Goal: Book appointment/travel/reservation

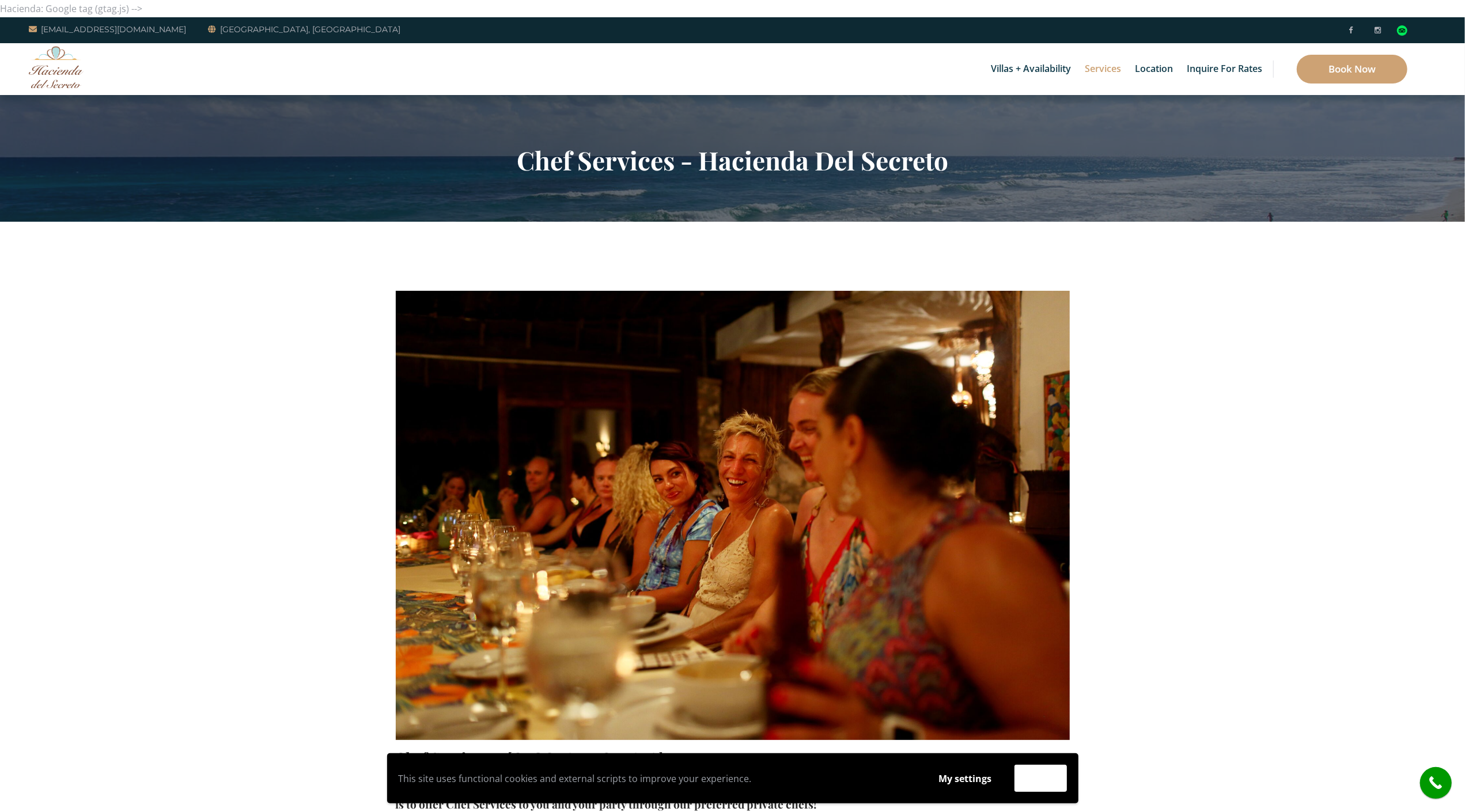
click at [78, 91] on div "Villas + Availability 6 Bedrooms Casa del Secreto 5 Bedrooms [GEOGRAPHIC_DATA][…" at bounding box center [732, 68] width 1465 height 52
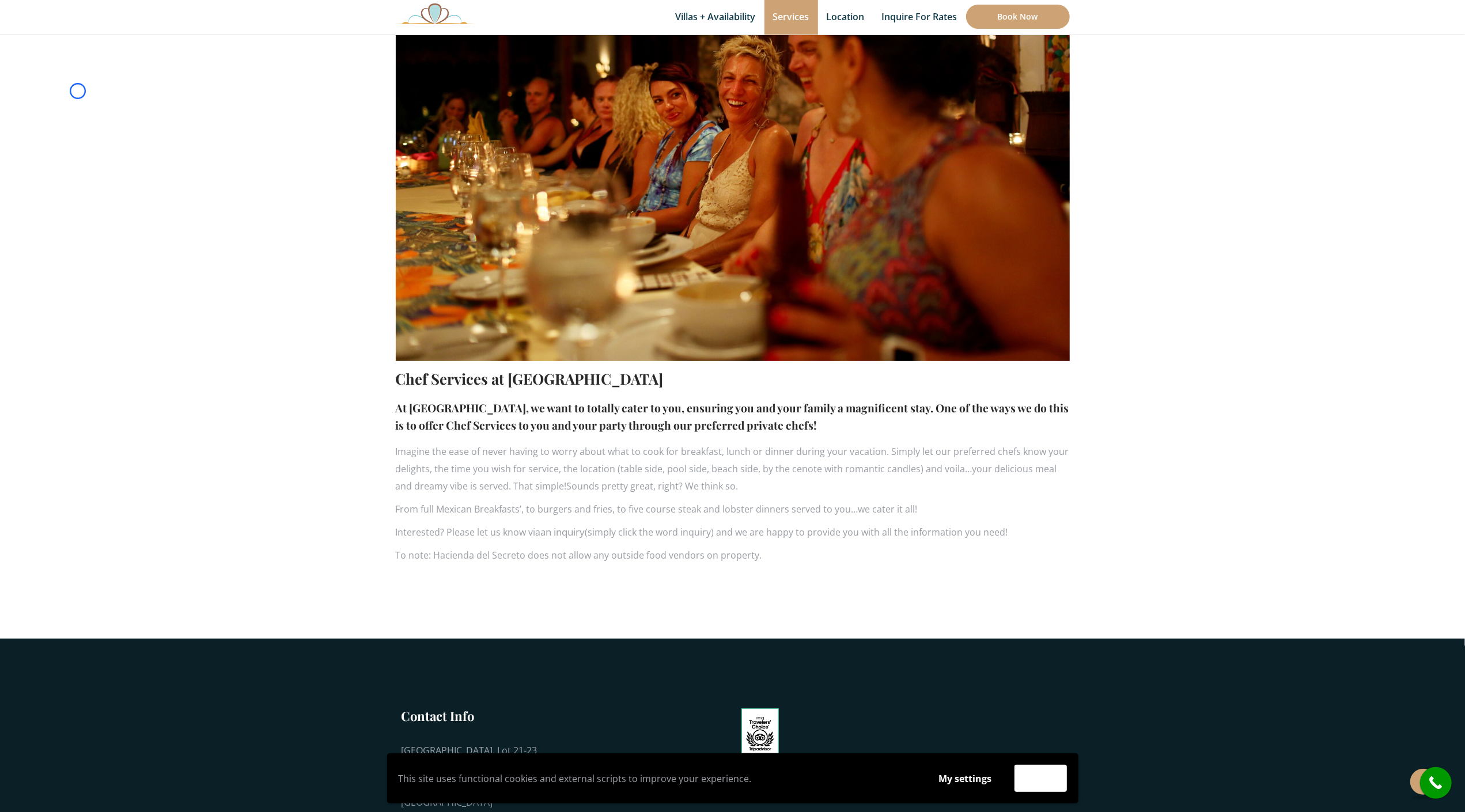
scroll to position [432, 0]
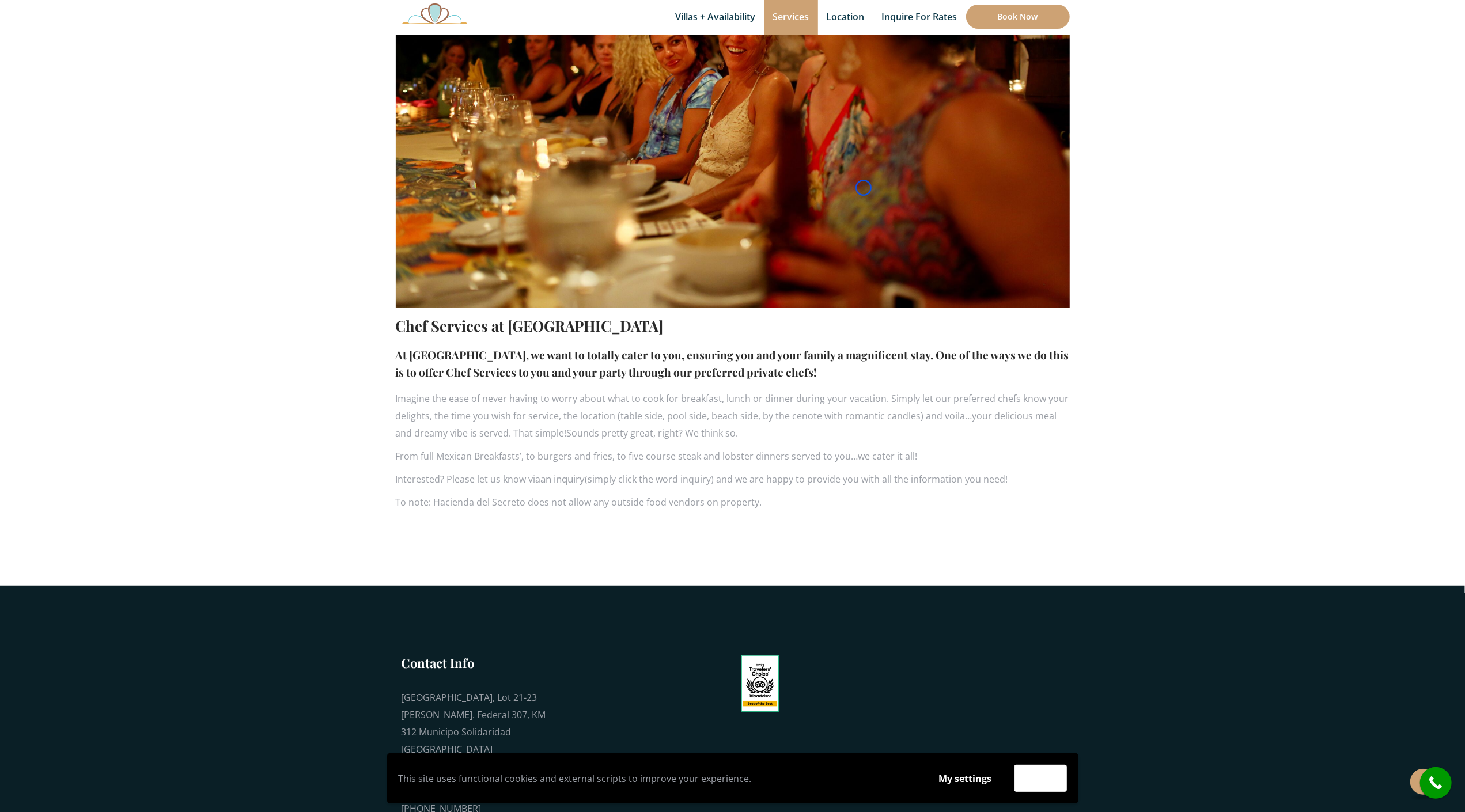
click at [78, 91] on section "Chef Services at [GEOGRAPHIC_DATA] At [GEOGRAPHIC_DATA], we want to totally cat…" at bounding box center [732, 188] width 1465 height 796
click at [90, 66] on section "Chef Services at [GEOGRAPHIC_DATA] At [GEOGRAPHIC_DATA], we want to totally cat…" at bounding box center [732, 188] width 1465 height 796
click at [58, 62] on section "Chef Services at [GEOGRAPHIC_DATA] At [GEOGRAPHIC_DATA], we want to totally cat…" at bounding box center [732, 188] width 1465 height 796
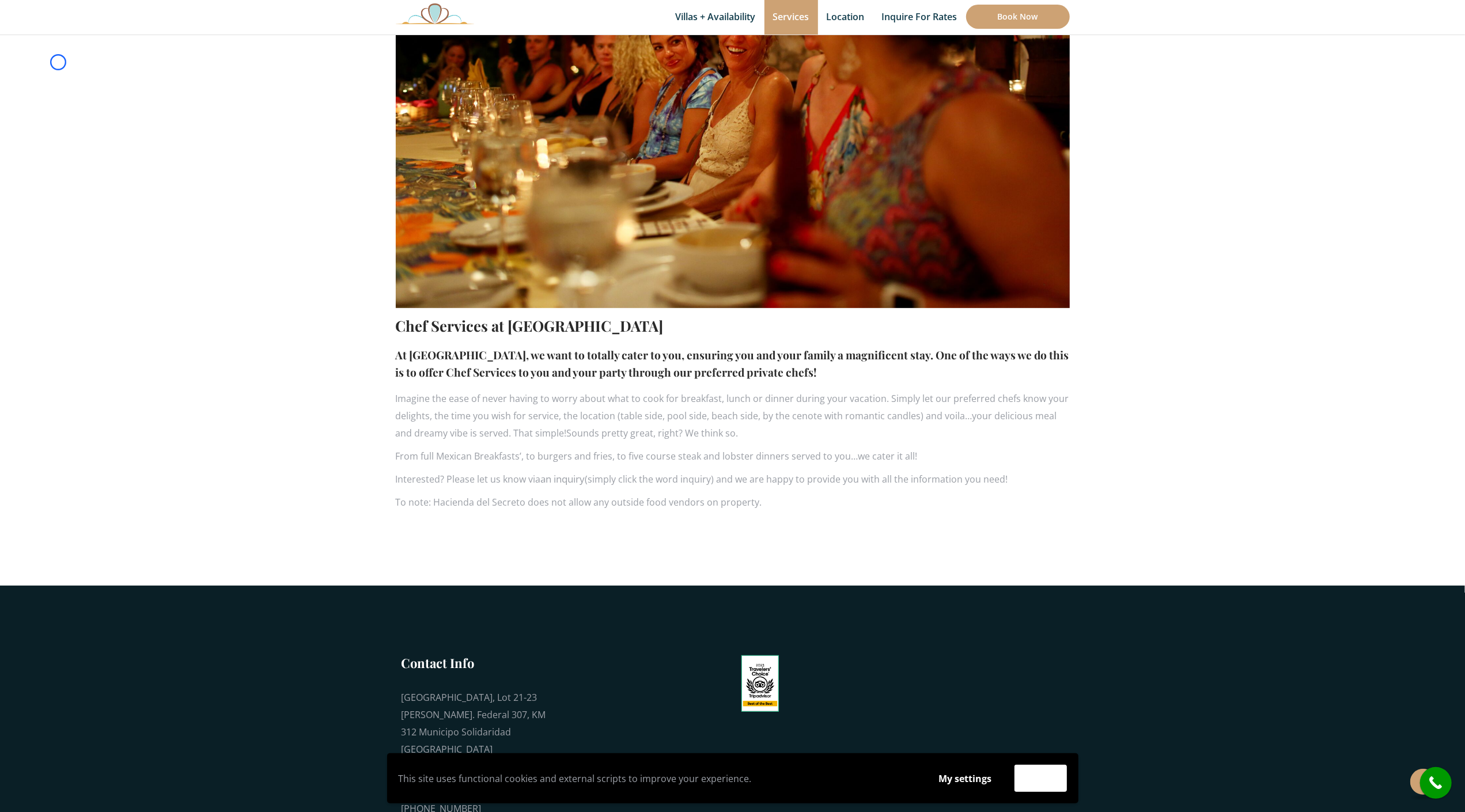
scroll to position [0, 0]
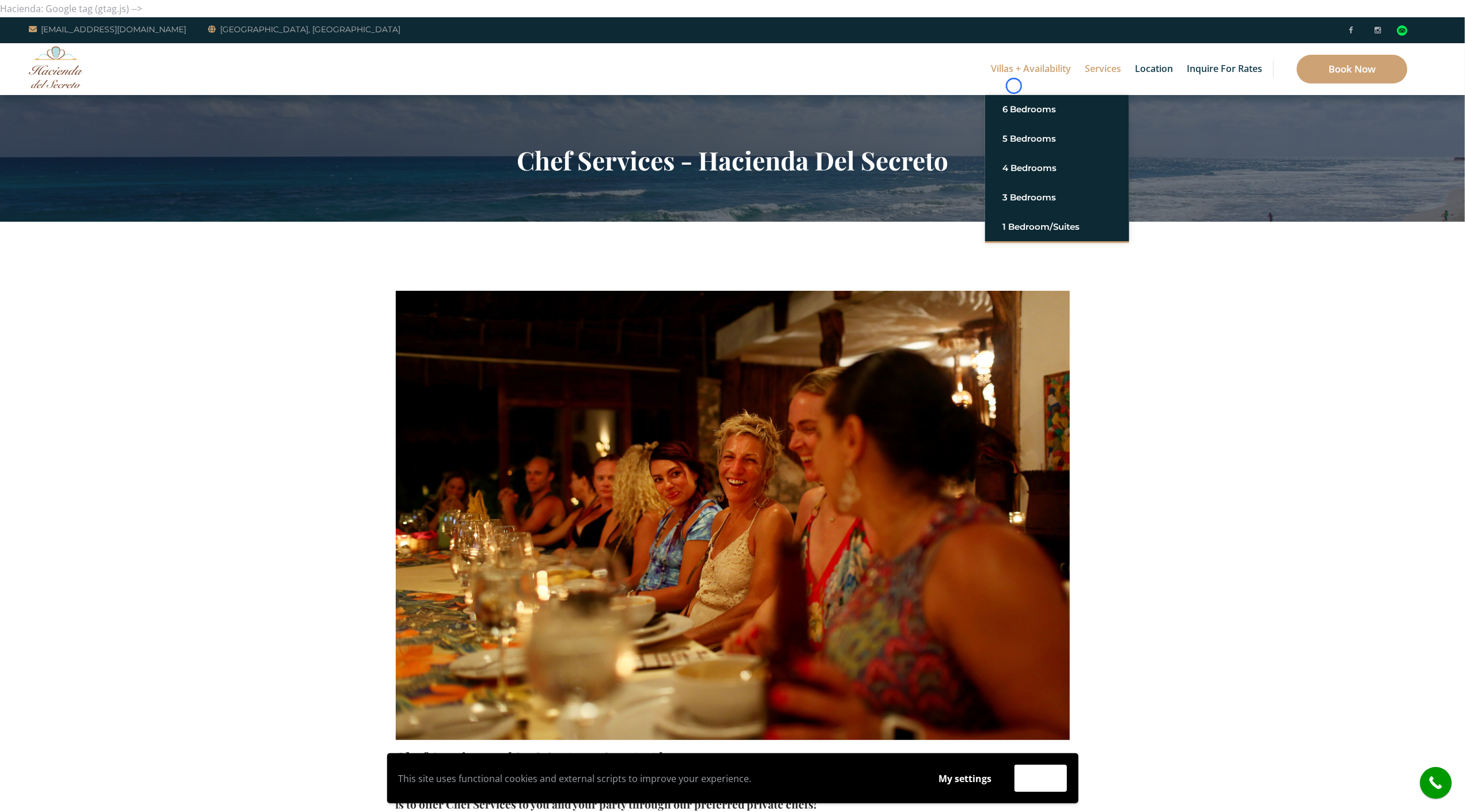
click at [1014, 86] on link "Villas + Availability" at bounding box center [1031, 68] width 91 height 52
click at [71, 90] on div "Villas + Availability 6 Bedrooms Casa del Secreto 5 Bedrooms [GEOGRAPHIC_DATA][…" at bounding box center [732, 68] width 1465 height 52
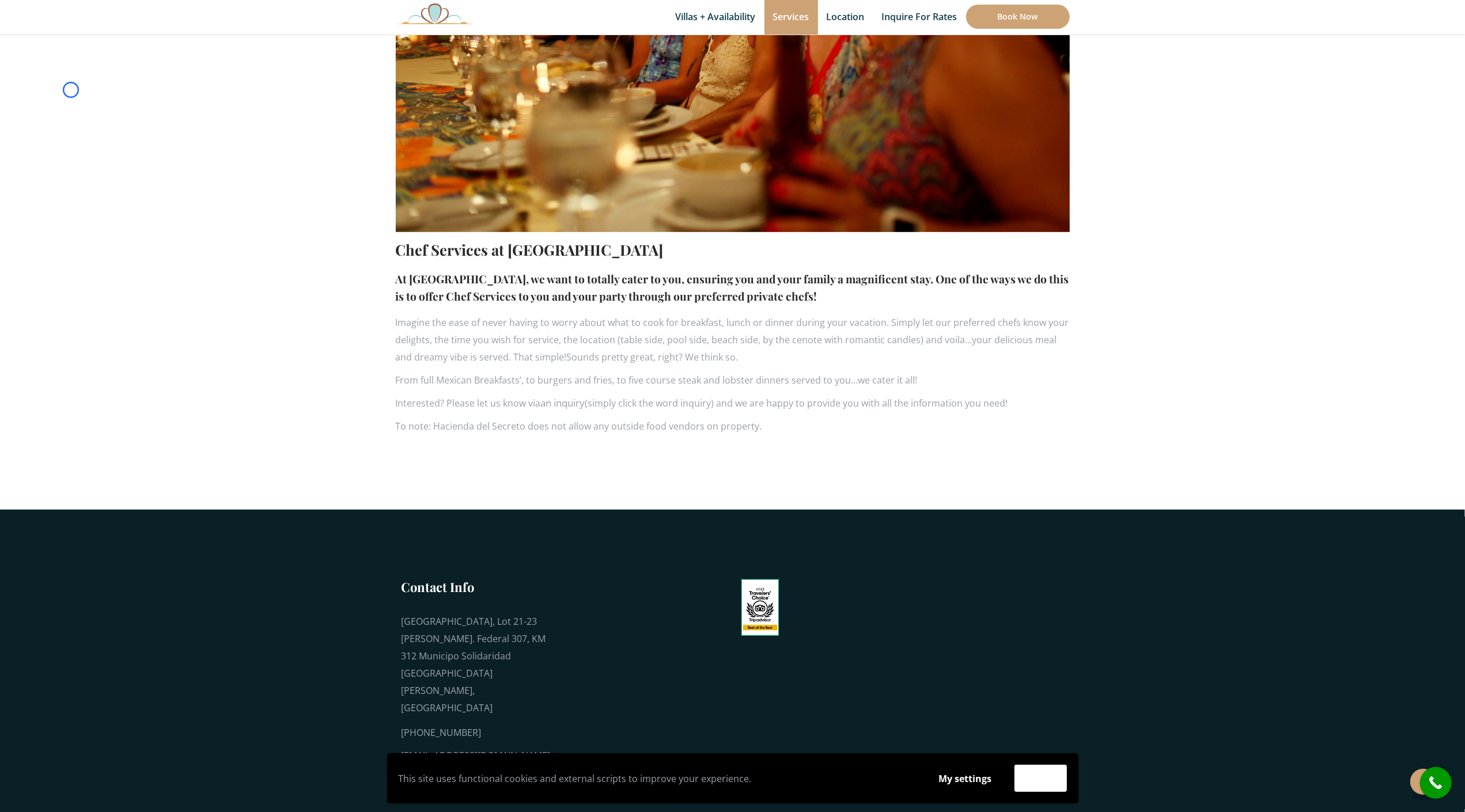
scroll to position [528, 0]
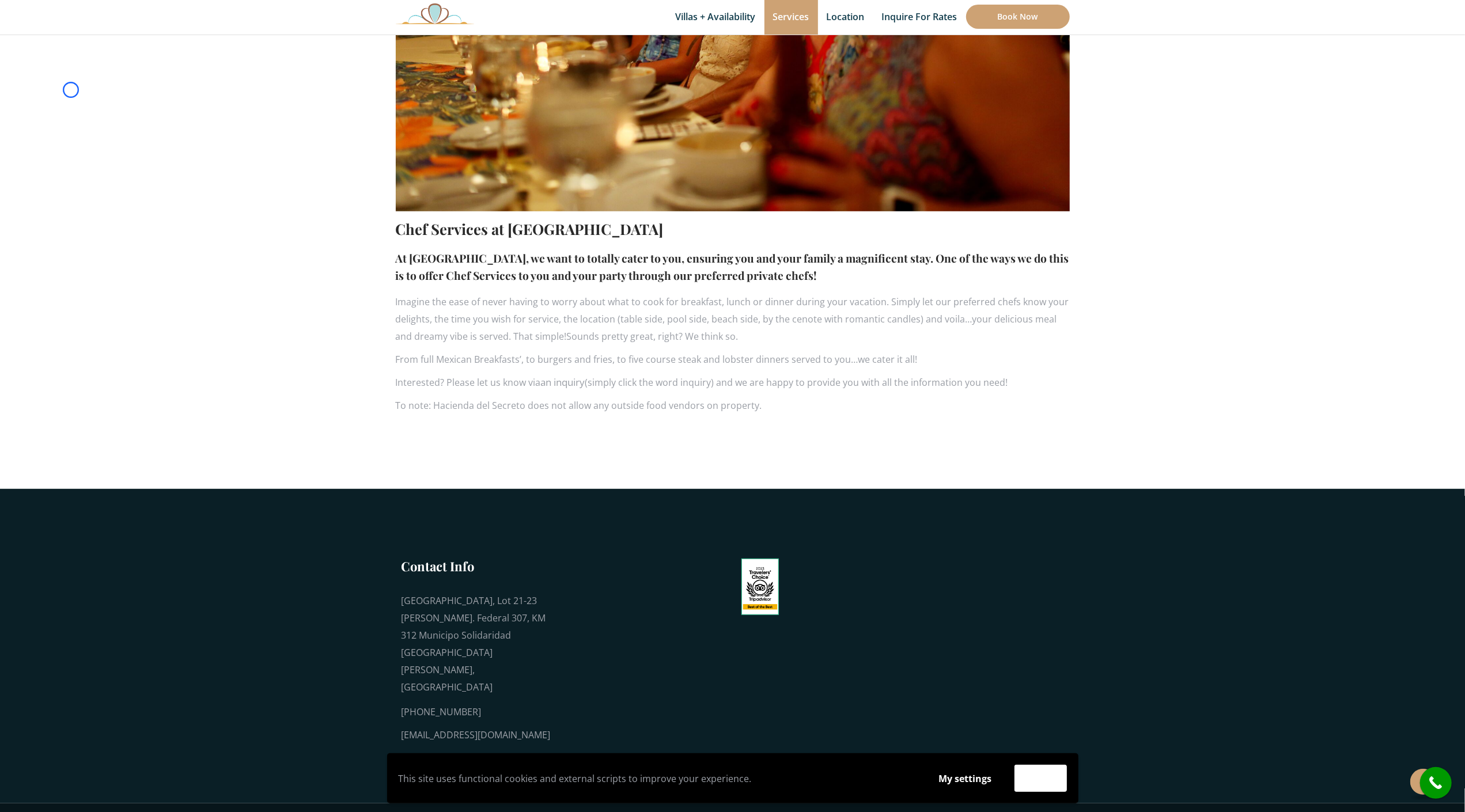
click at [71, 90] on section "Chef Services at [GEOGRAPHIC_DATA] At [GEOGRAPHIC_DATA], we want to totally cat…" at bounding box center [732, 91] width 1465 height 796
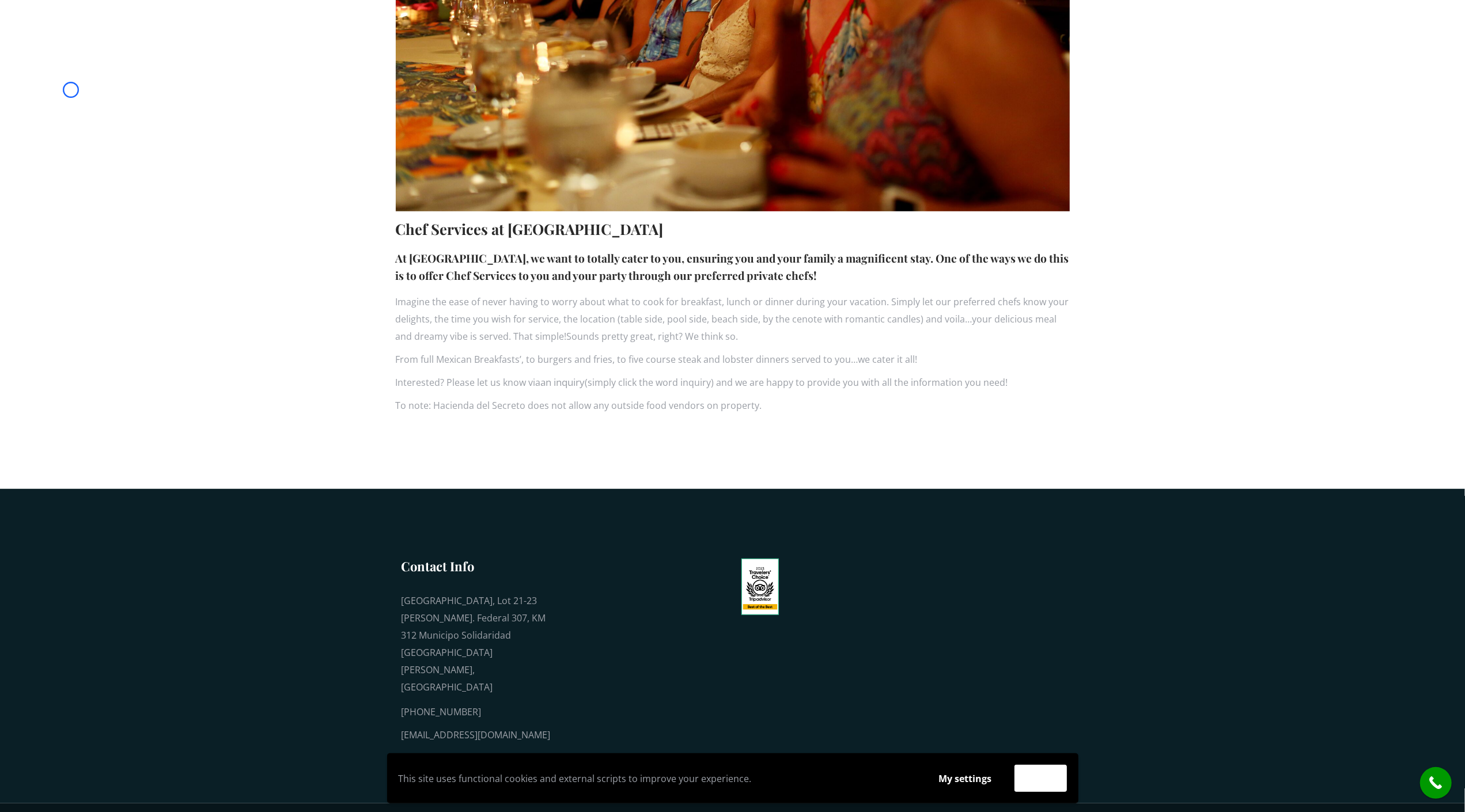
scroll to position [0, 0]
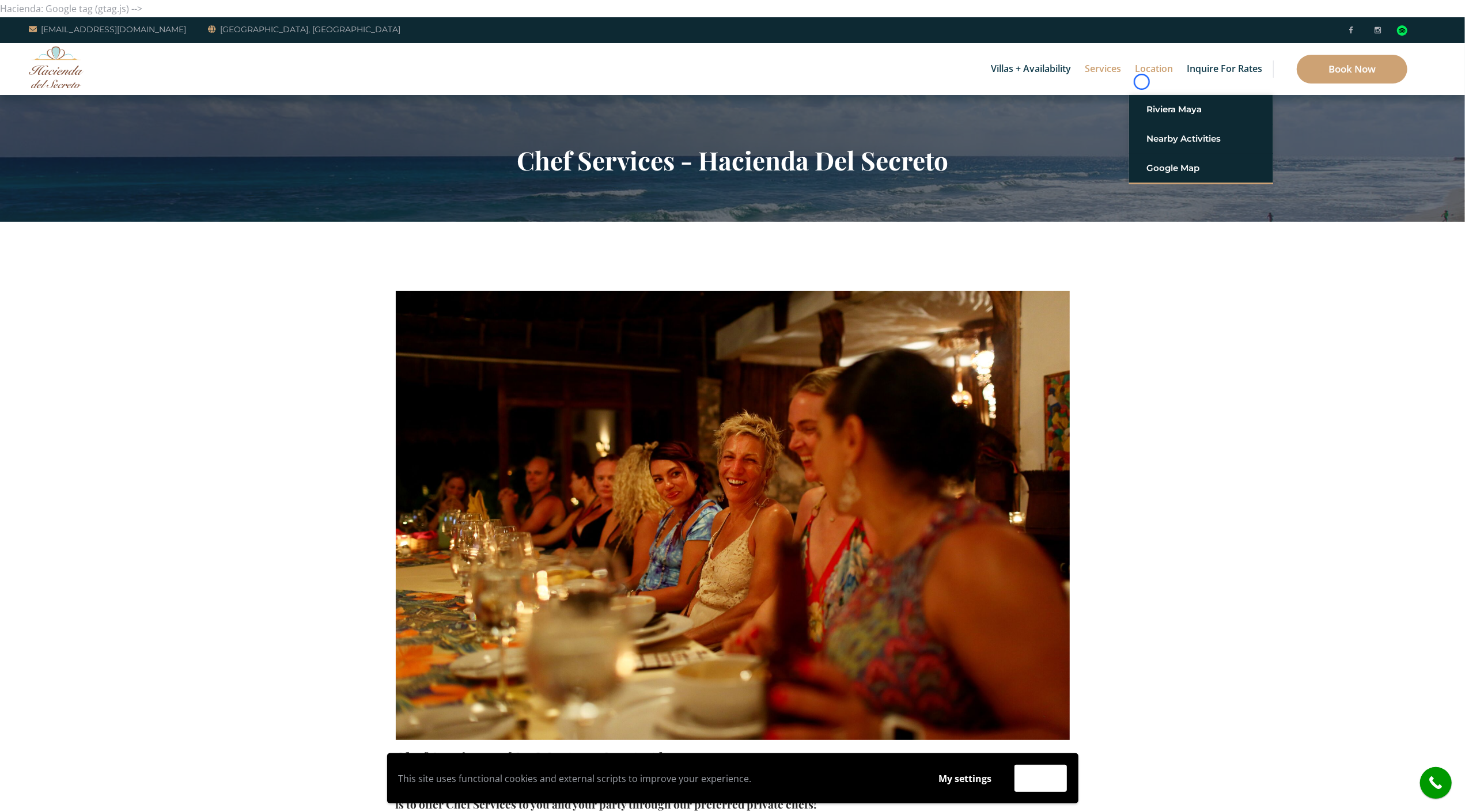
click at [1142, 82] on link "Location" at bounding box center [1154, 68] width 50 height 52
click at [105, 69] on div "Villas + Availability 6 Bedrooms Casa del Secreto 5 Bedrooms [GEOGRAPHIC_DATA][…" at bounding box center [732, 68] width 1465 height 52
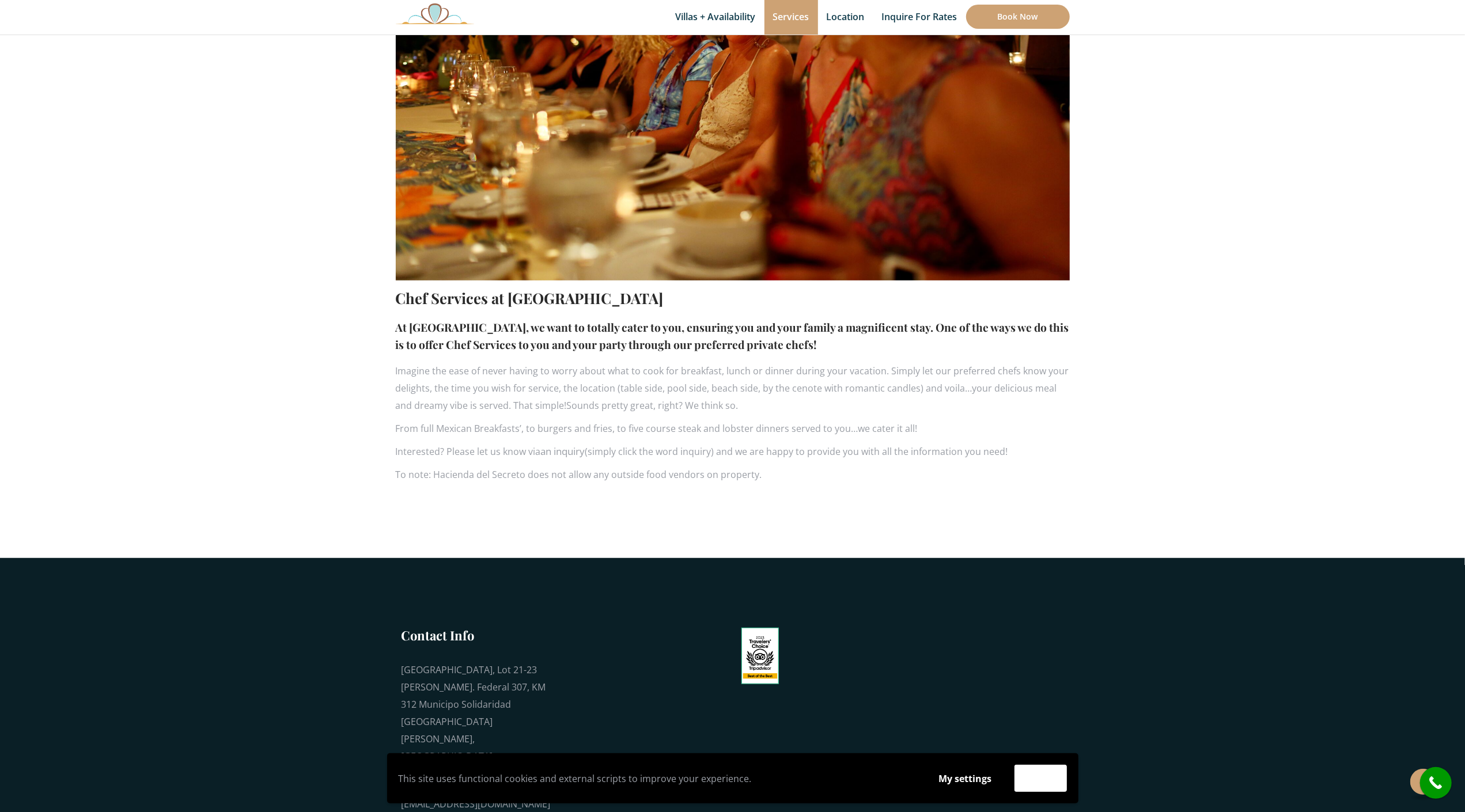
scroll to position [528, 0]
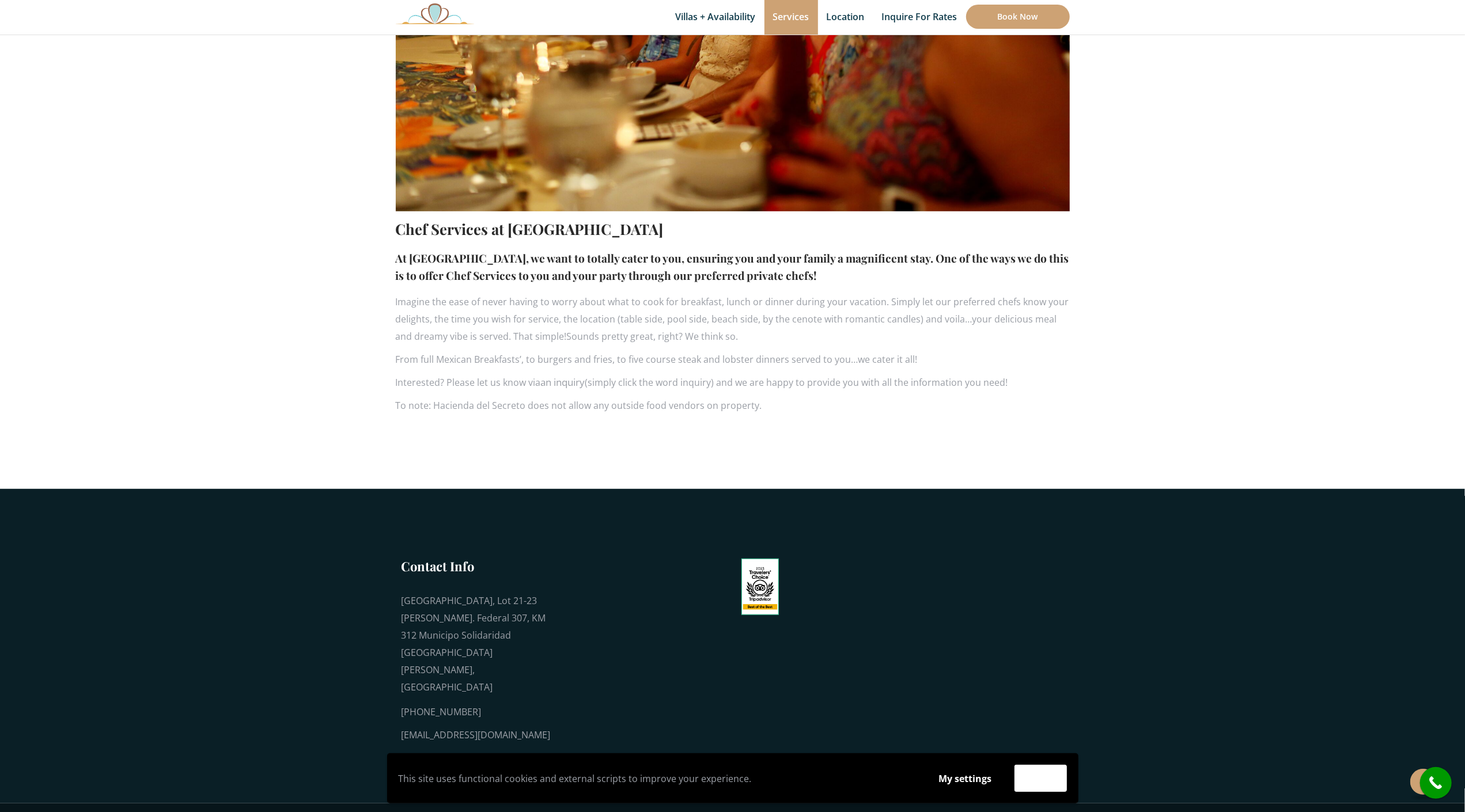
click at [105, 69] on section "Chef Services at [GEOGRAPHIC_DATA] At [GEOGRAPHIC_DATA], we want to totally cat…" at bounding box center [732, 91] width 1465 height 796
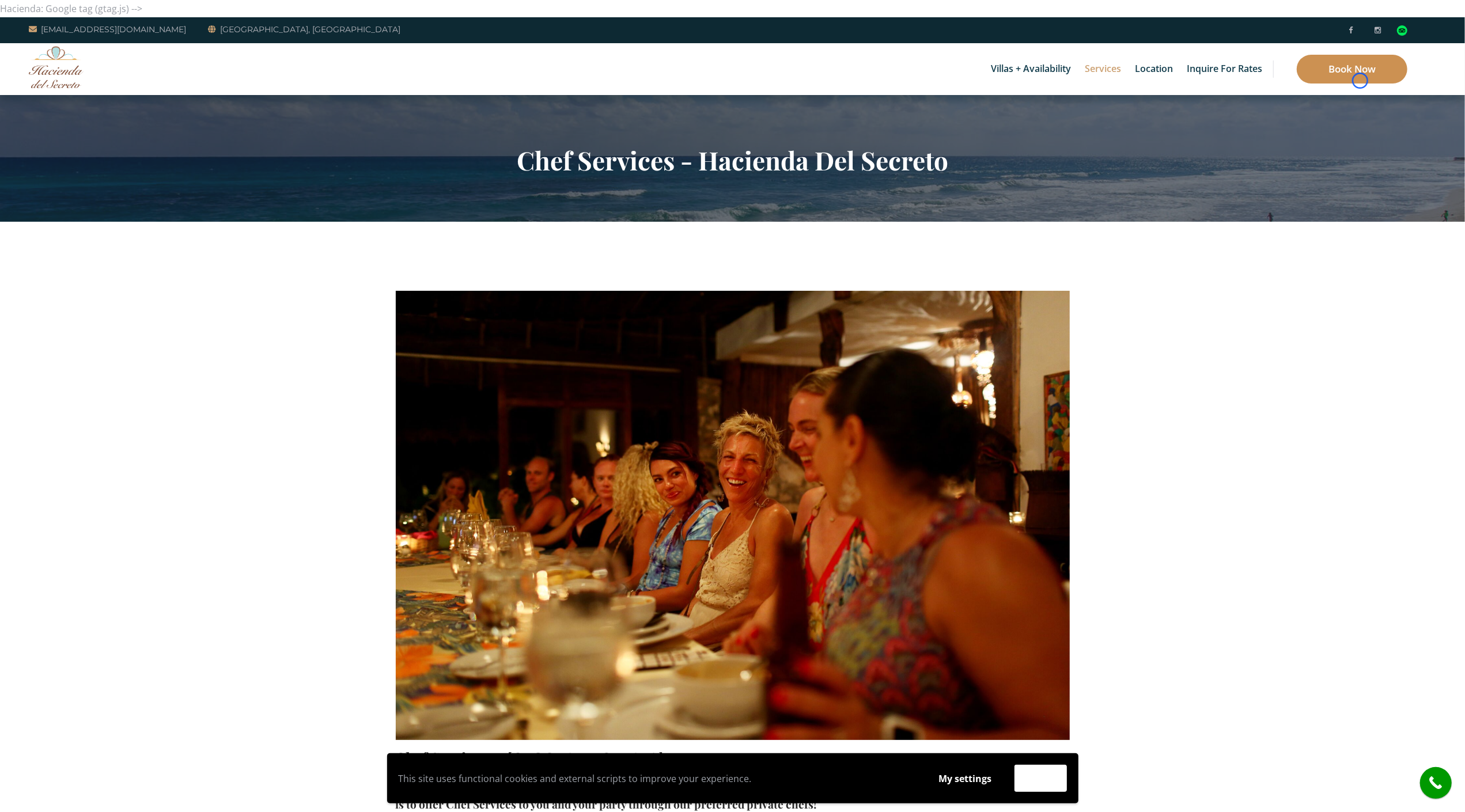
click at [1360, 81] on link "Book Now" at bounding box center [1352, 69] width 111 height 29
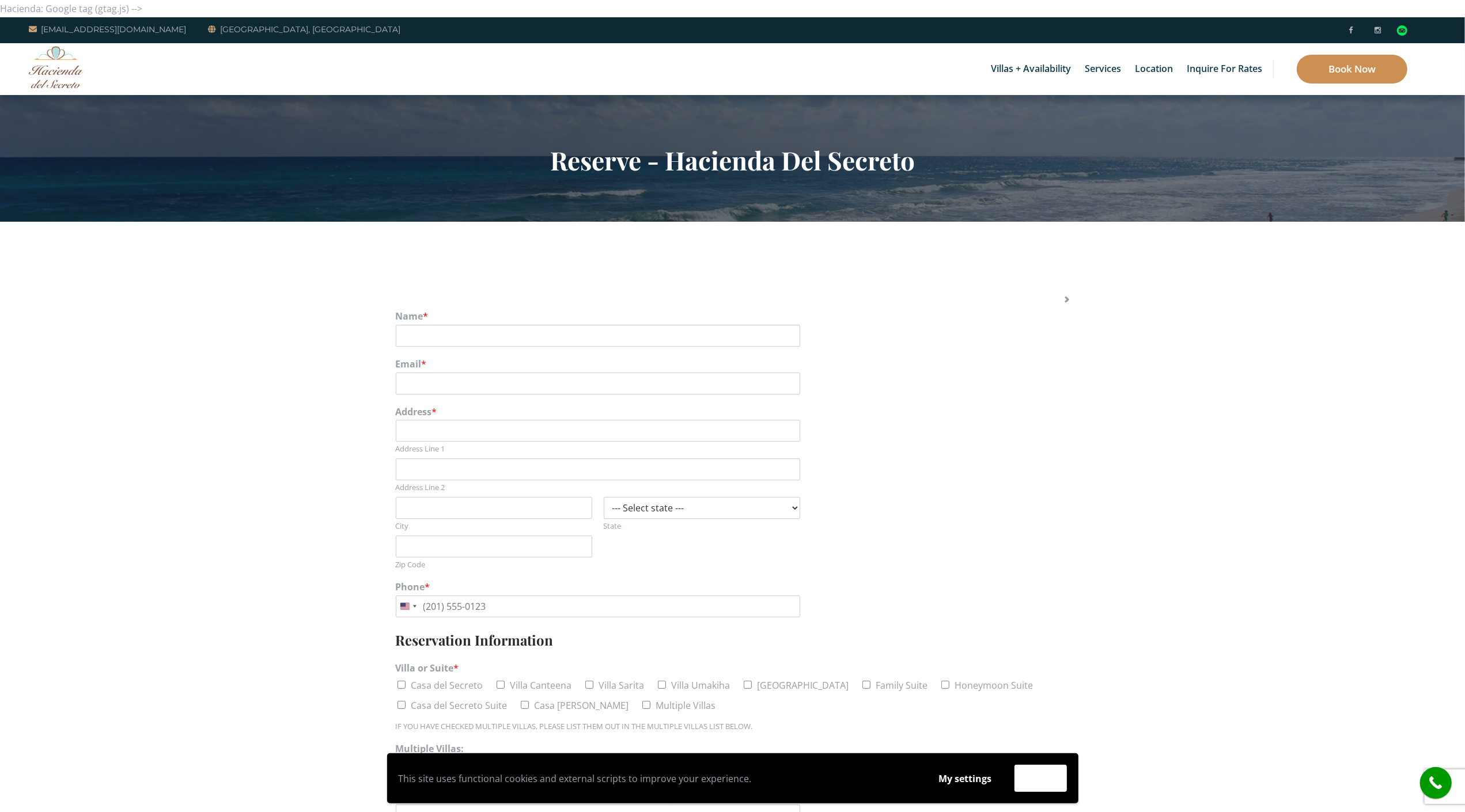
click at [1360, 81] on link "Book Now" at bounding box center [1352, 69] width 111 height 29
click at [68, 67] on img at bounding box center [56, 67] width 55 height 42
